Goal: Information Seeking & Learning: Check status

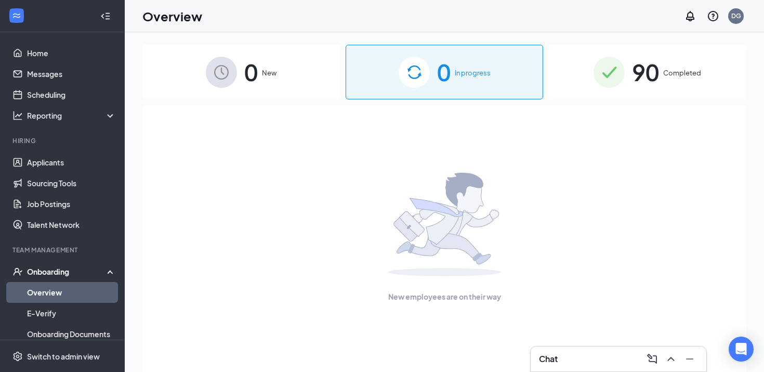
click at [662, 75] on div "90 Completed" at bounding box center [647, 72] width 198 height 55
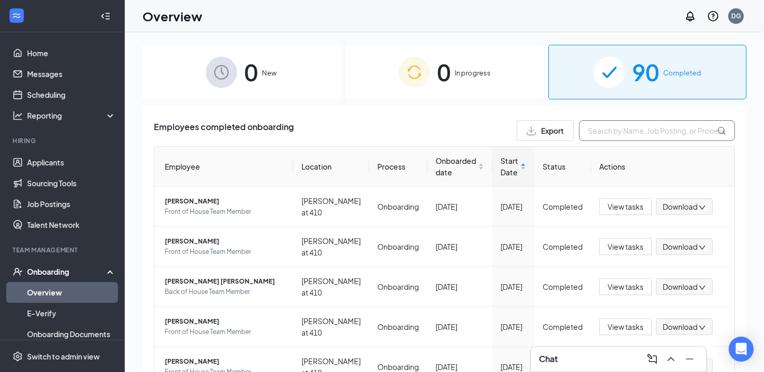
click at [606, 134] on input "text" at bounding box center [657, 130] width 156 height 21
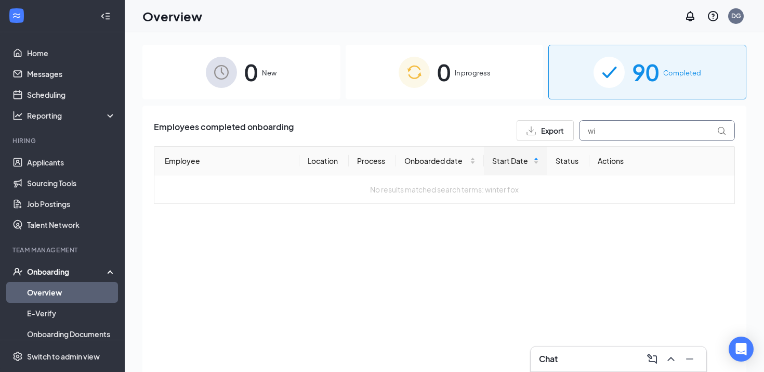
type input "w"
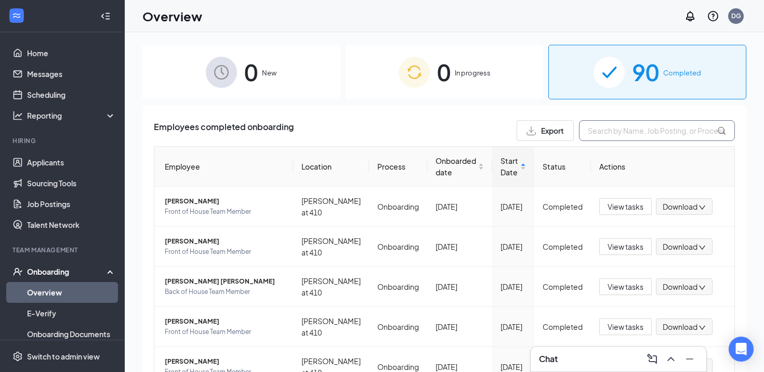
click at [606, 133] on input "text" at bounding box center [657, 130] width 156 height 21
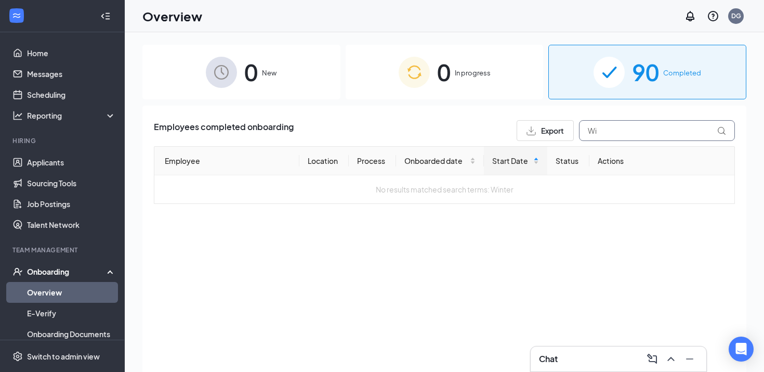
type input "W"
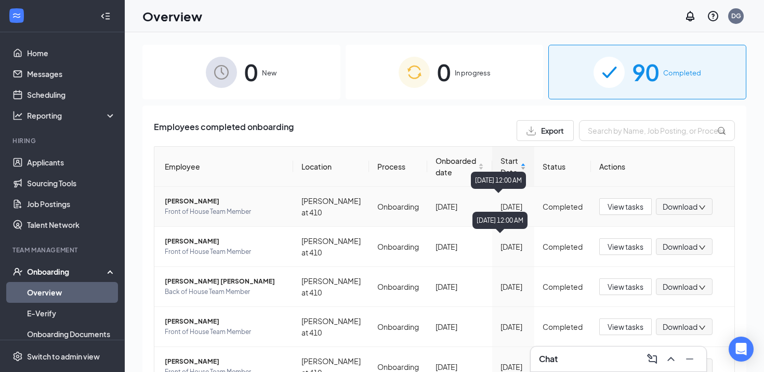
drag, startPoint x: 494, startPoint y: 246, endPoint x: 526, endPoint y: 165, distance: 87.7
click at [525, 165] on table "Employee Location Process Onboarded date Start Date Status Actions [PERSON_NAME…" at bounding box center [444, 366] width 581 height 441
click at [286, 168] on th "Employee" at bounding box center [223, 167] width 139 height 40
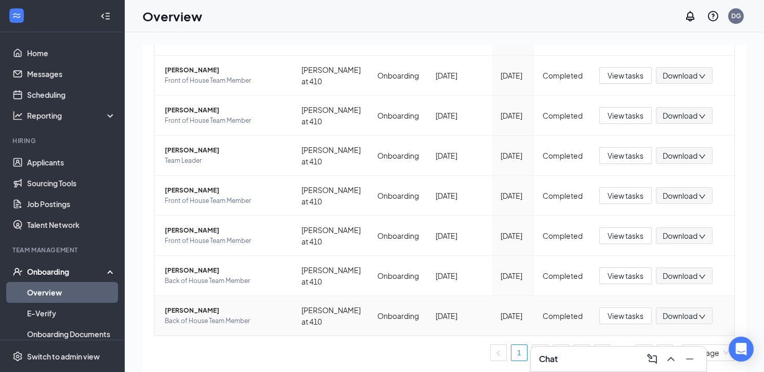
scroll to position [47, 0]
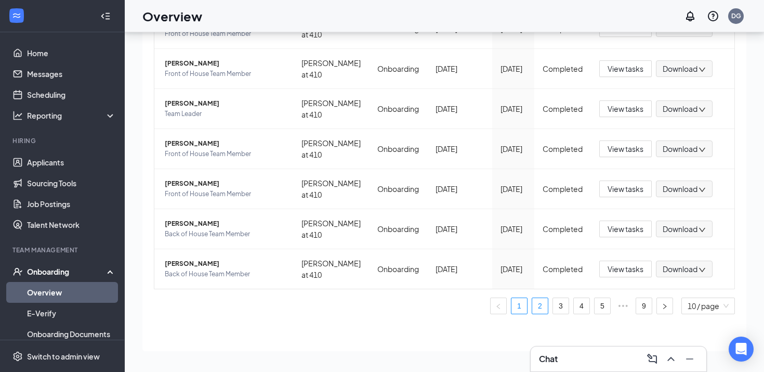
click at [539, 308] on link "2" at bounding box center [540, 306] width 16 height 16
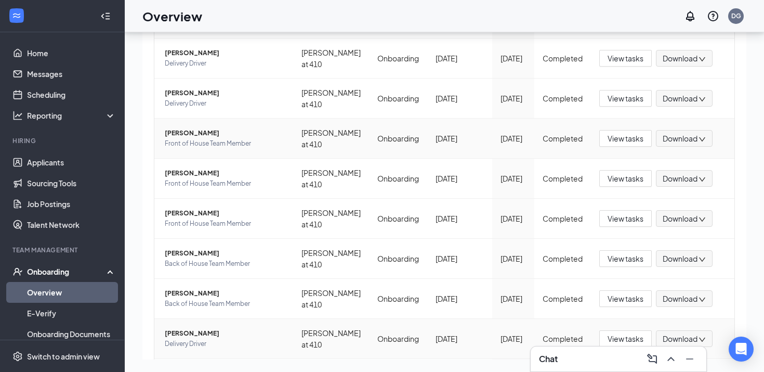
scroll to position [251, 0]
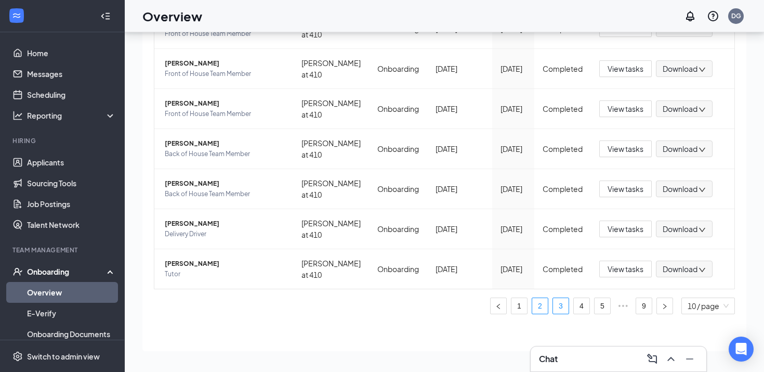
click at [558, 309] on link "3" at bounding box center [561, 306] width 16 height 16
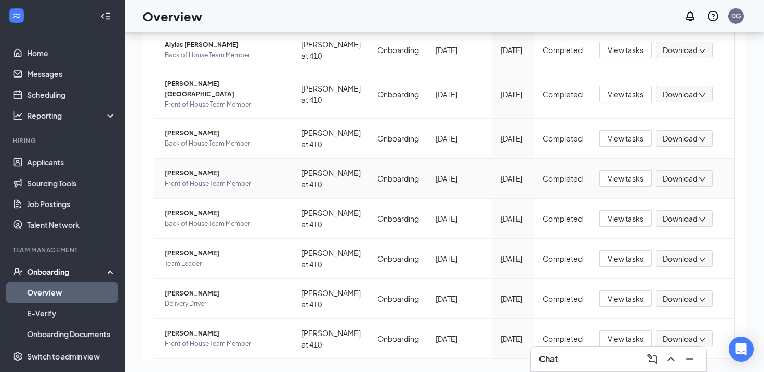
scroll to position [251, 0]
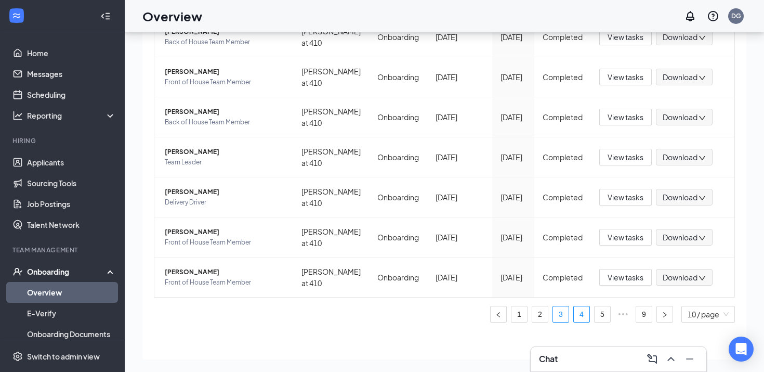
click at [578, 306] on link "4" at bounding box center [582, 314] width 16 height 16
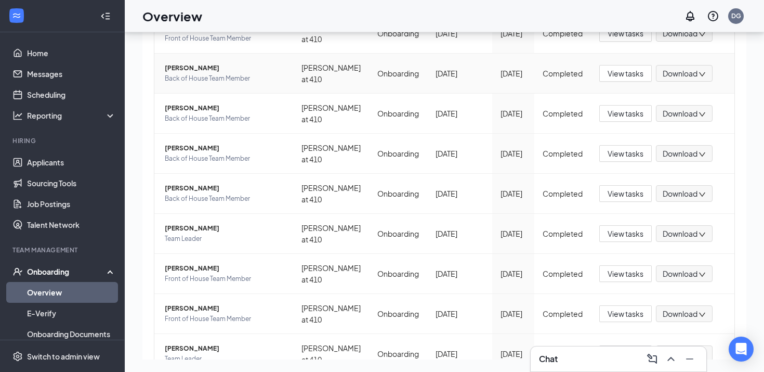
scroll to position [251, 0]
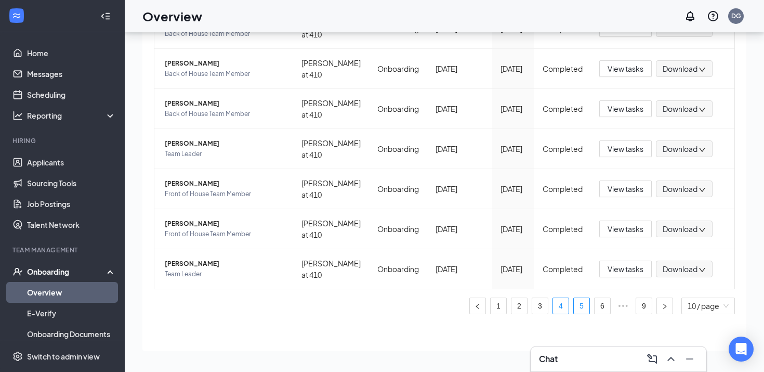
click at [581, 308] on link "5" at bounding box center [582, 306] width 16 height 16
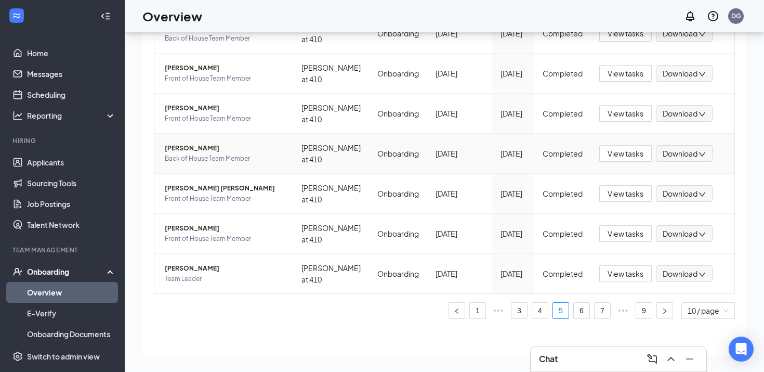
scroll to position [251, 0]
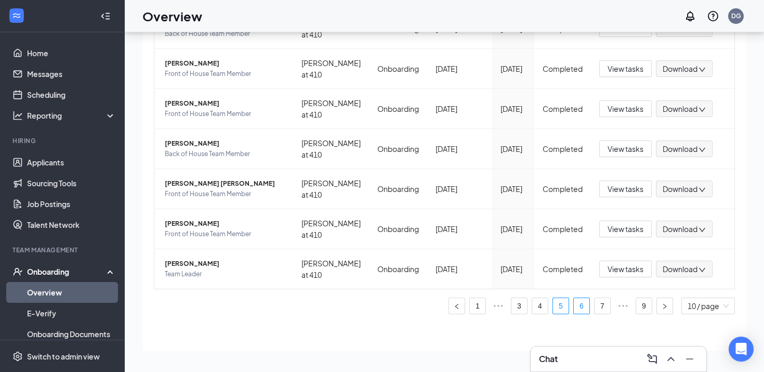
click at [581, 306] on link "6" at bounding box center [582, 306] width 16 height 16
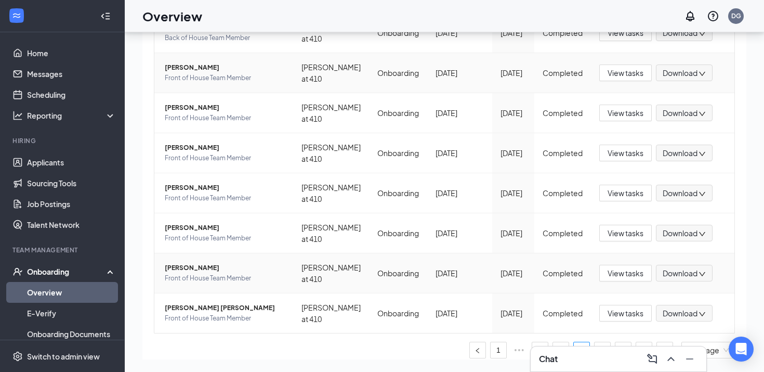
scroll to position [251, 0]
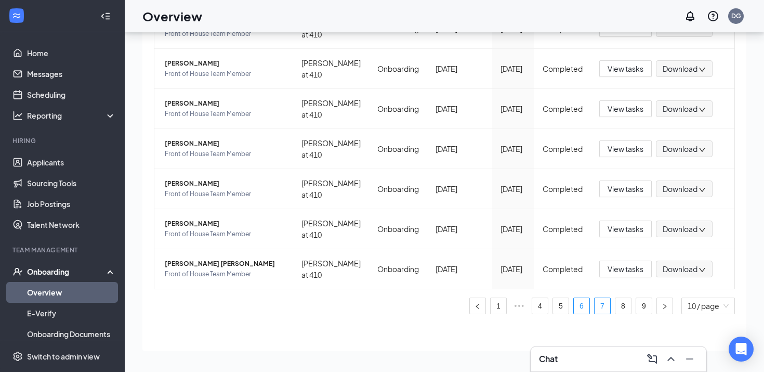
click at [603, 305] on link "7" at bounding box center [602, 306] width 16 height 16
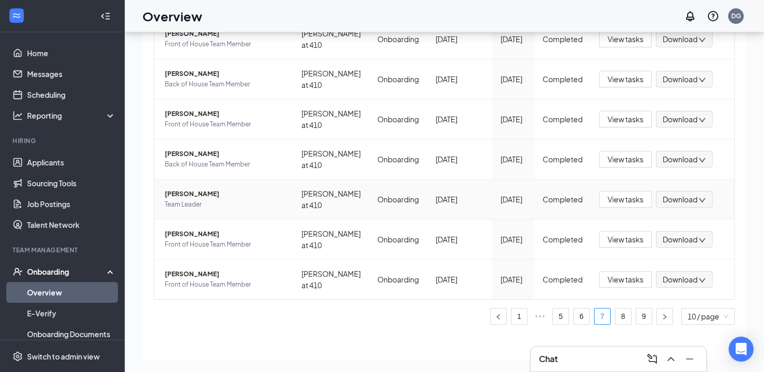
scroll to position [251, 0]
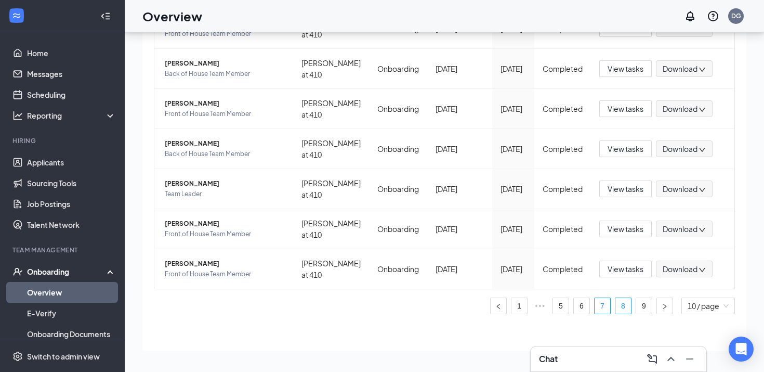
click at [620, 308] on link "8" at bounding box center [623, 306] width 16 height 16
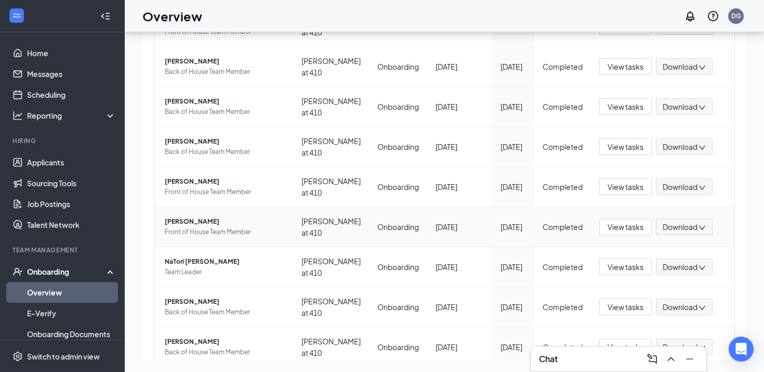
scroll to position [251, 0]
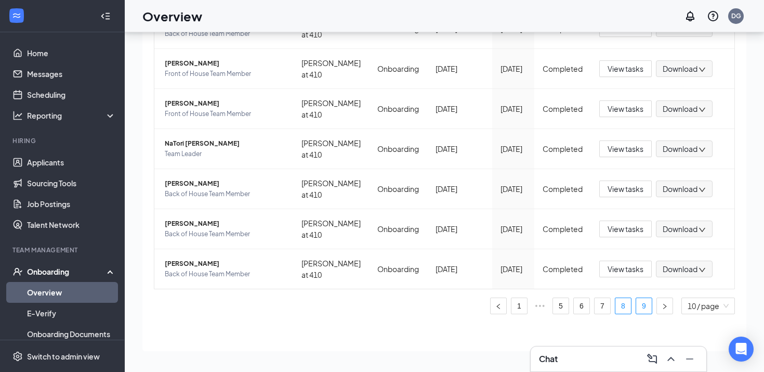
click at [638, 306] on link "9" at bounding box center [644, 306] width 16 height 16
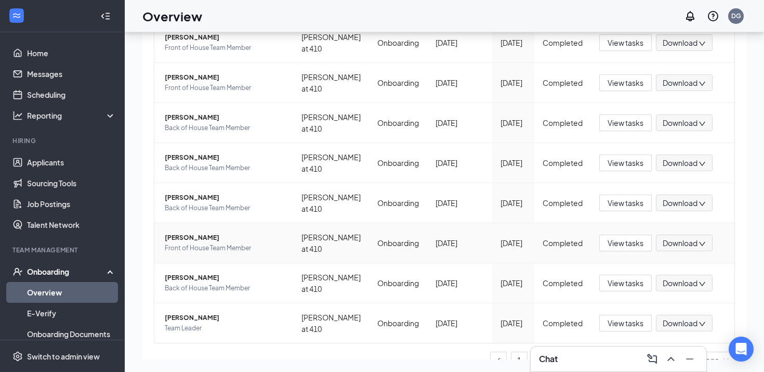
scroll to position [251, 0]
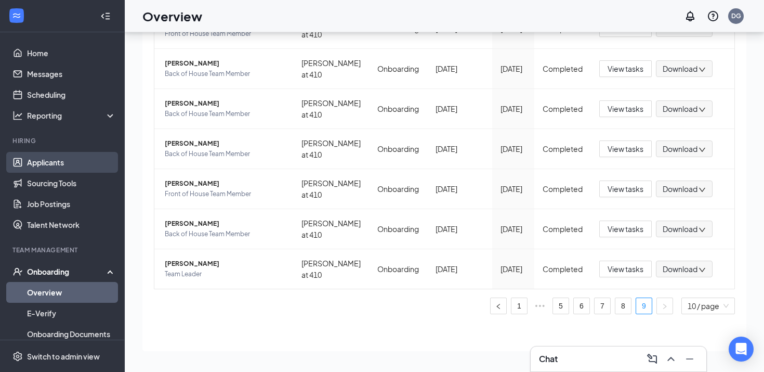
click at [75, 158] on link "Applicants" at bounding box center [71, 162] width 89 height 21
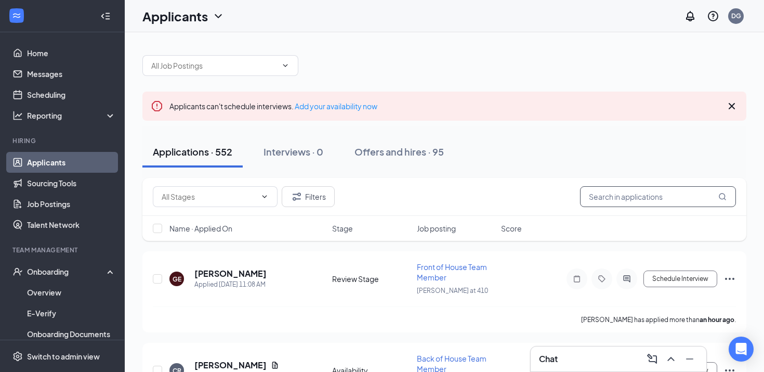
click at [594, 195] on input "text" at bounding box center [658, 196] width 156 height 21
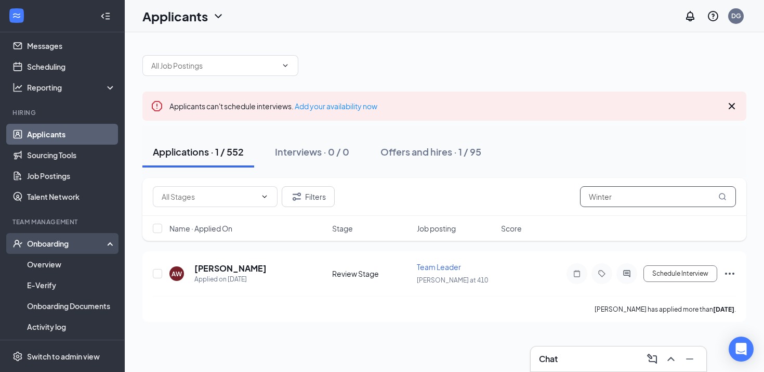
scroll to position [29, 0]
type input "Winter"
click at [90, 308] on link "Onboarding Documents" at bounding box center [71, 304] width 89 height 21
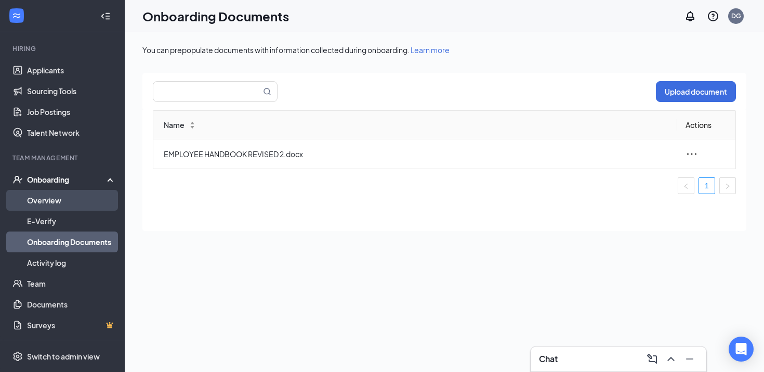
scroll to position [91, 0]
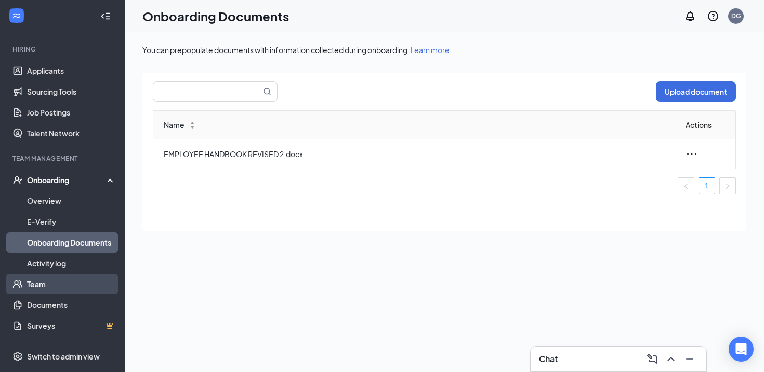
click at [85, 280] on link "Team" at bounding box center [71, 283] width 89 height 21
